Goal: Find specific page/section: Find specific page/section

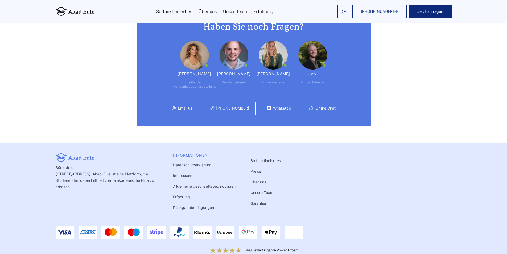
scroll to position [1326, 0]
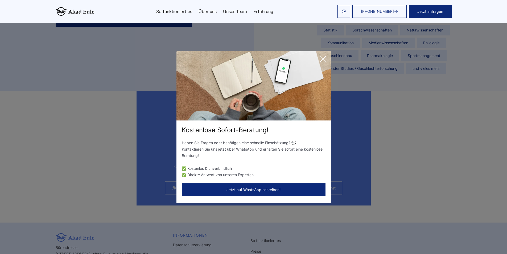
click at [328, 58] on icon at bounding box center [322, 59] width 11 height 11
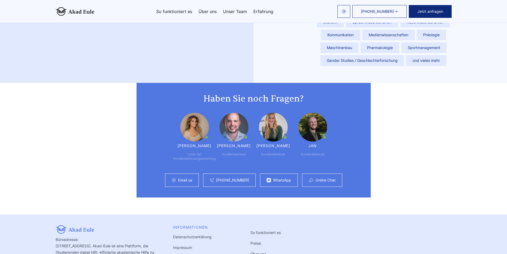
scroll to position [1133, 0]
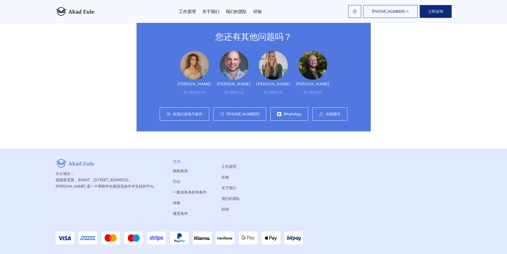
click at [191, 60] on img at bounding box center [194, 65] width 29 height 29
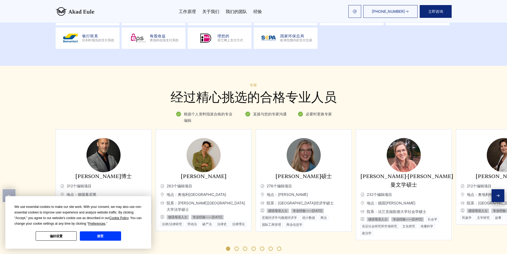
scroll to position [665, 0]
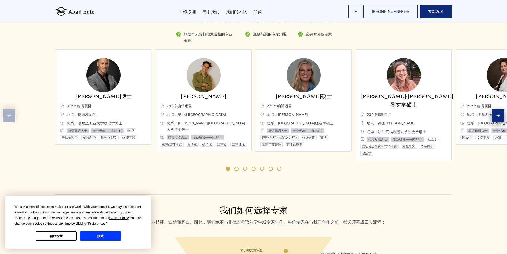
click at [278, 166] on span "转至幻灯片 7" at bounding box center [279, 168] width 4 height 4
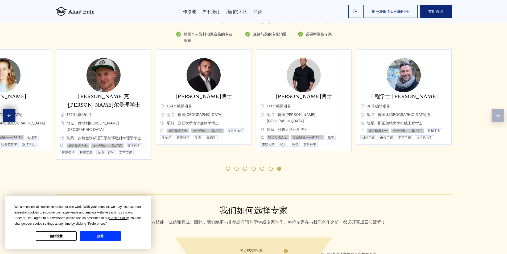
click at [373, 107] on font "98个编辑项目" at bounding box center [378, 106] width 23 height 5
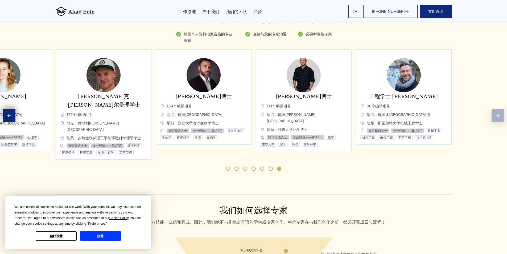
click at [431, 132] on font "机械工业" at bounding box center [434, 131] width 13 height 4
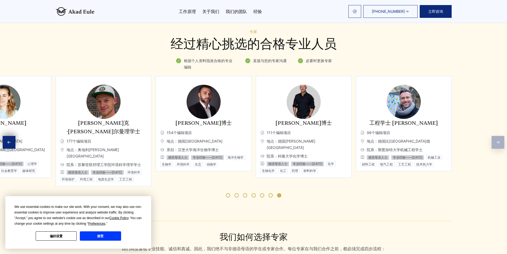
scroll to position [692, 0]
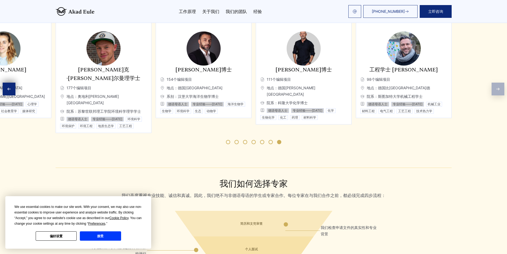
scroll to position [0, 0]
